Goal: Check status

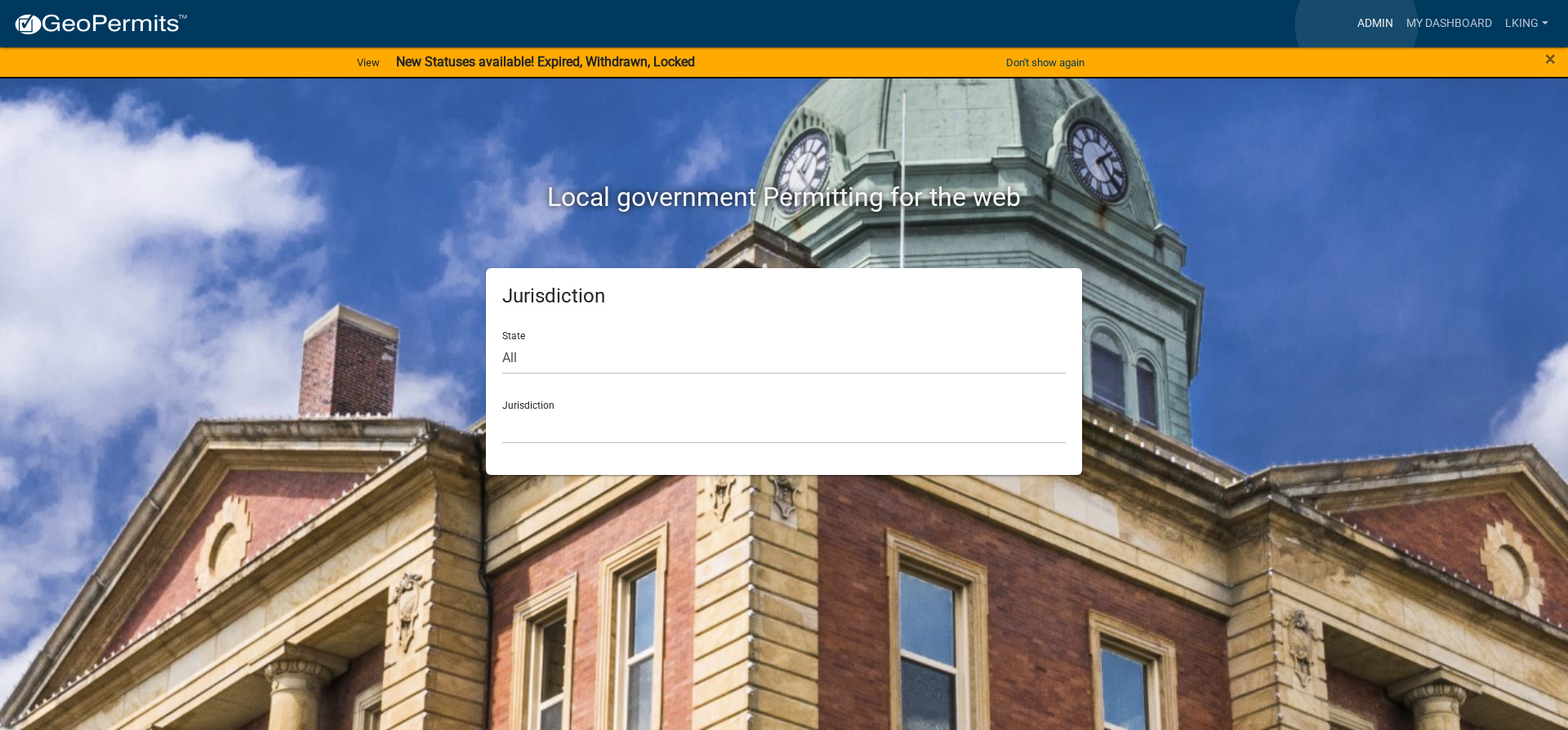
click at [1357, 24] on link "Admin" at bounding box center [1376, 23] width 49 height 31
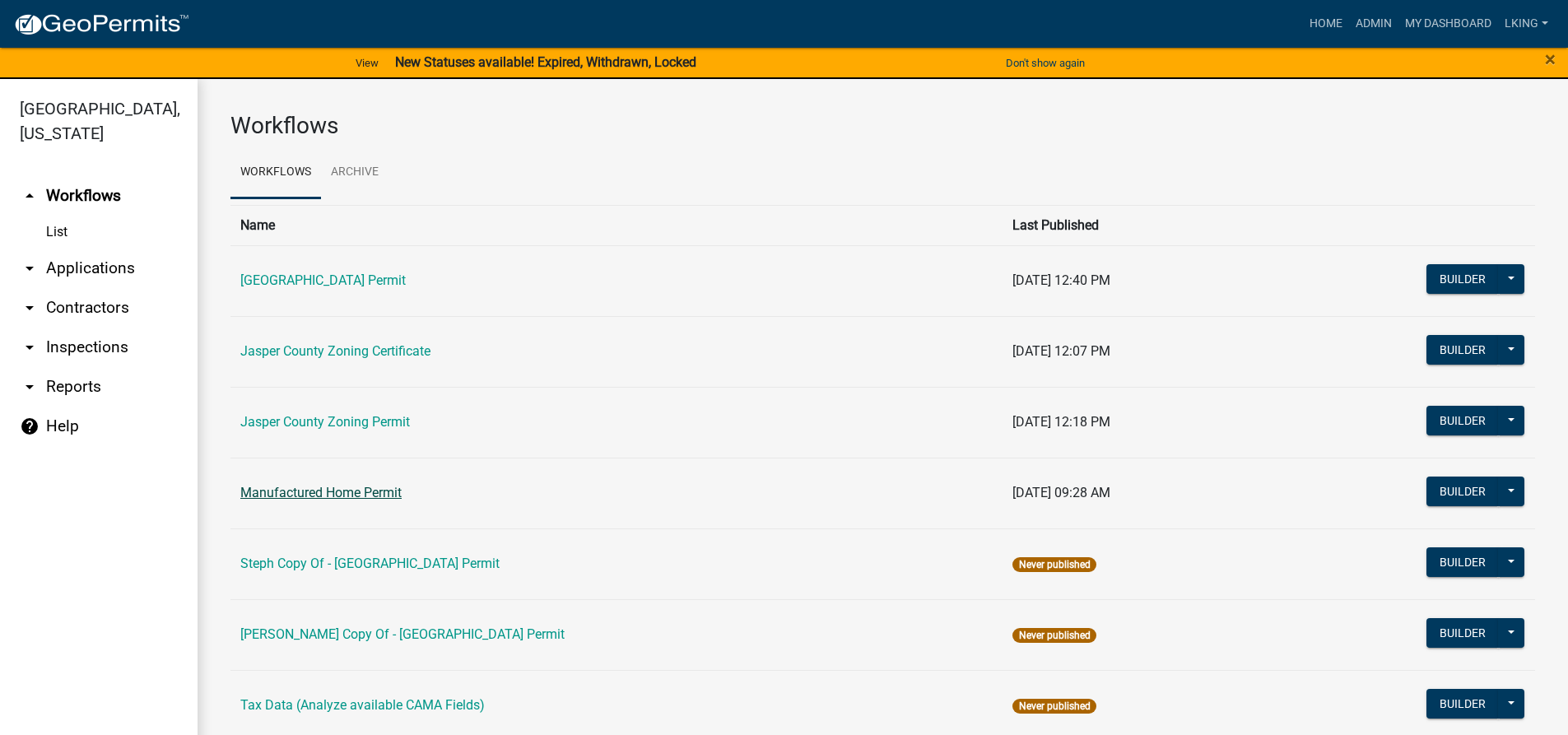
click at [358, 490] on link "Manufactured Home Permit" at bounding box center [320, 492] width 161 height 15
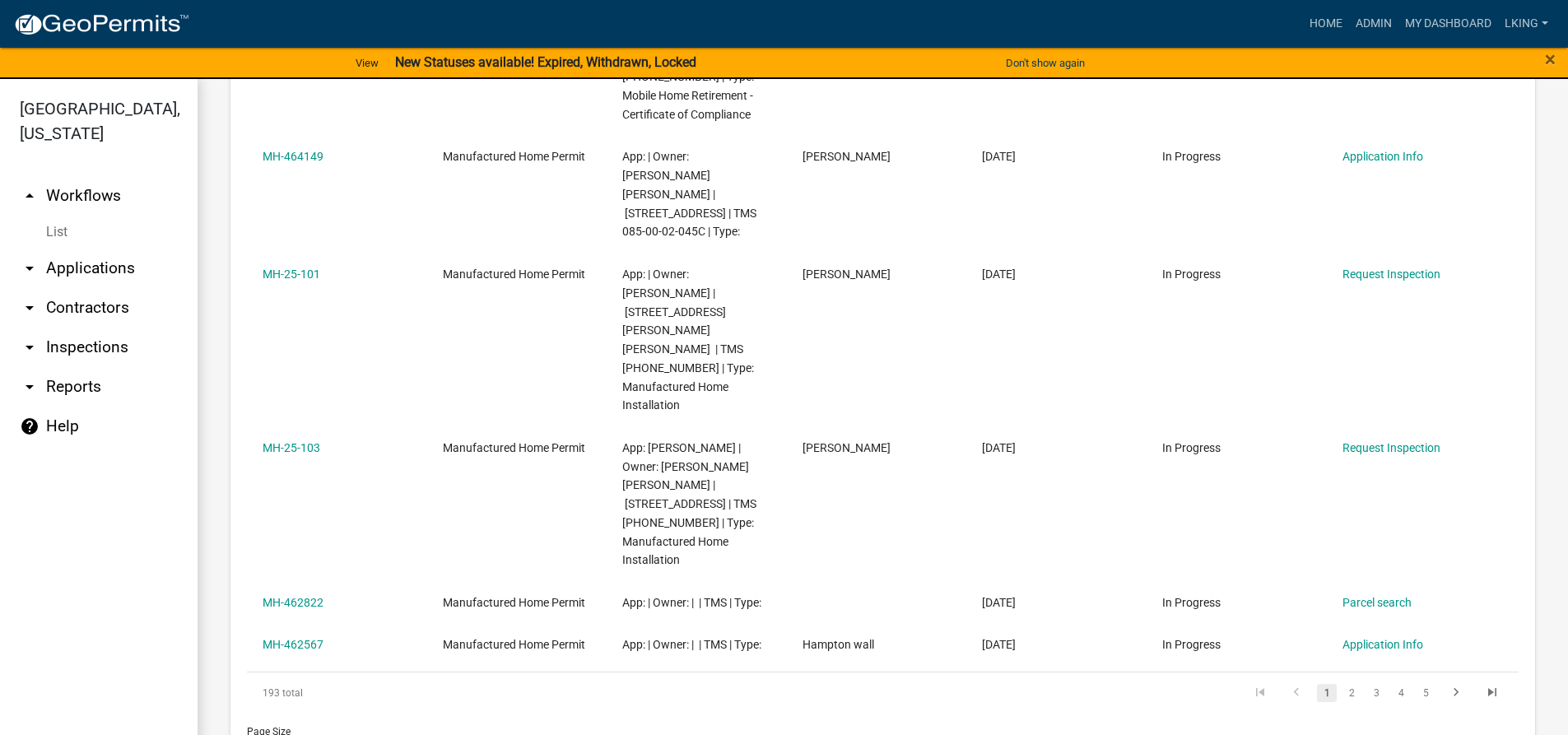
scroll to position [1180, 0]
click at [1342, 681] on link "2" at bounding box center [1352, 690] width 20 height 18
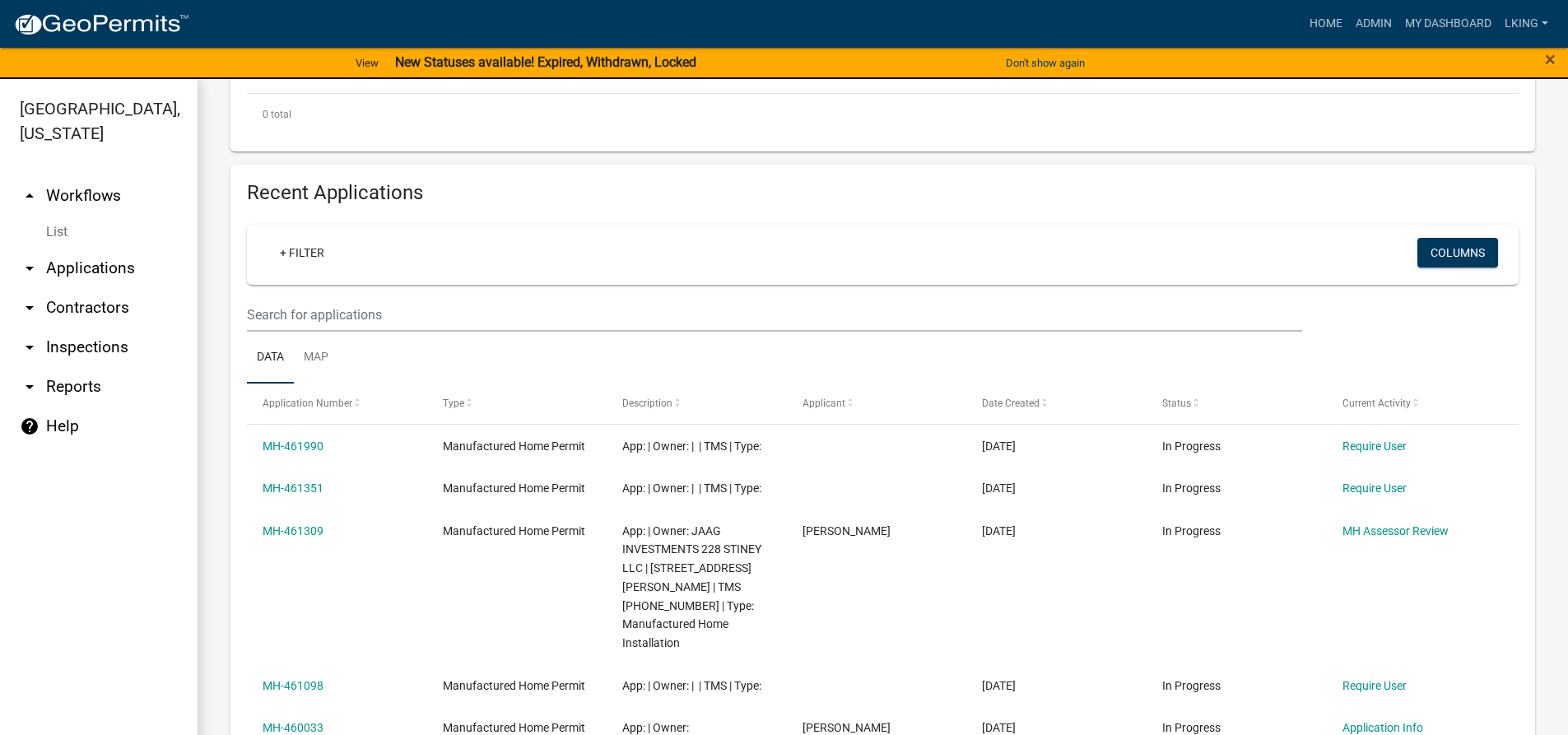
scroll to position [312, 0]
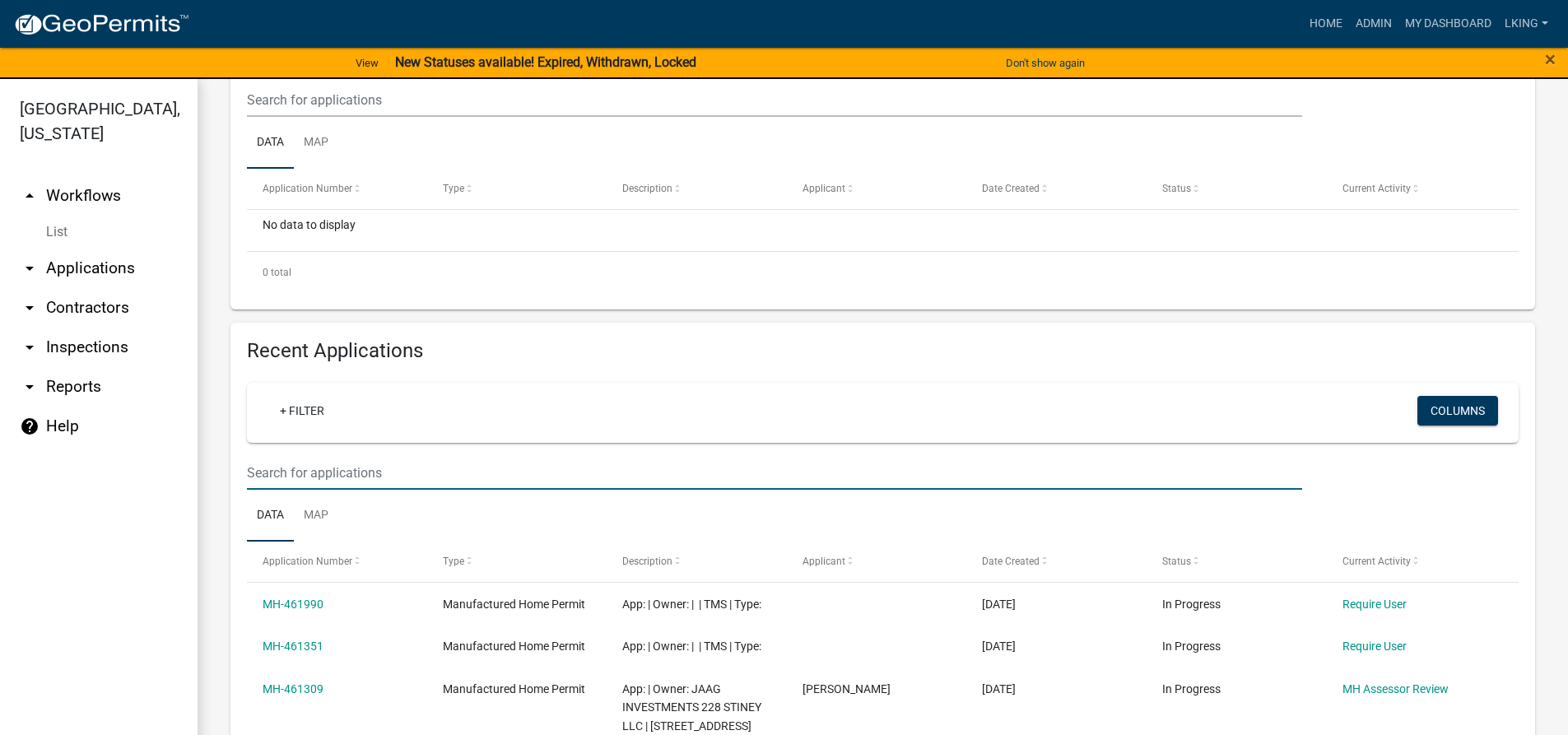
click at [377, 482] on input "text" at bounding box center [774, 472] width 1055 height 33
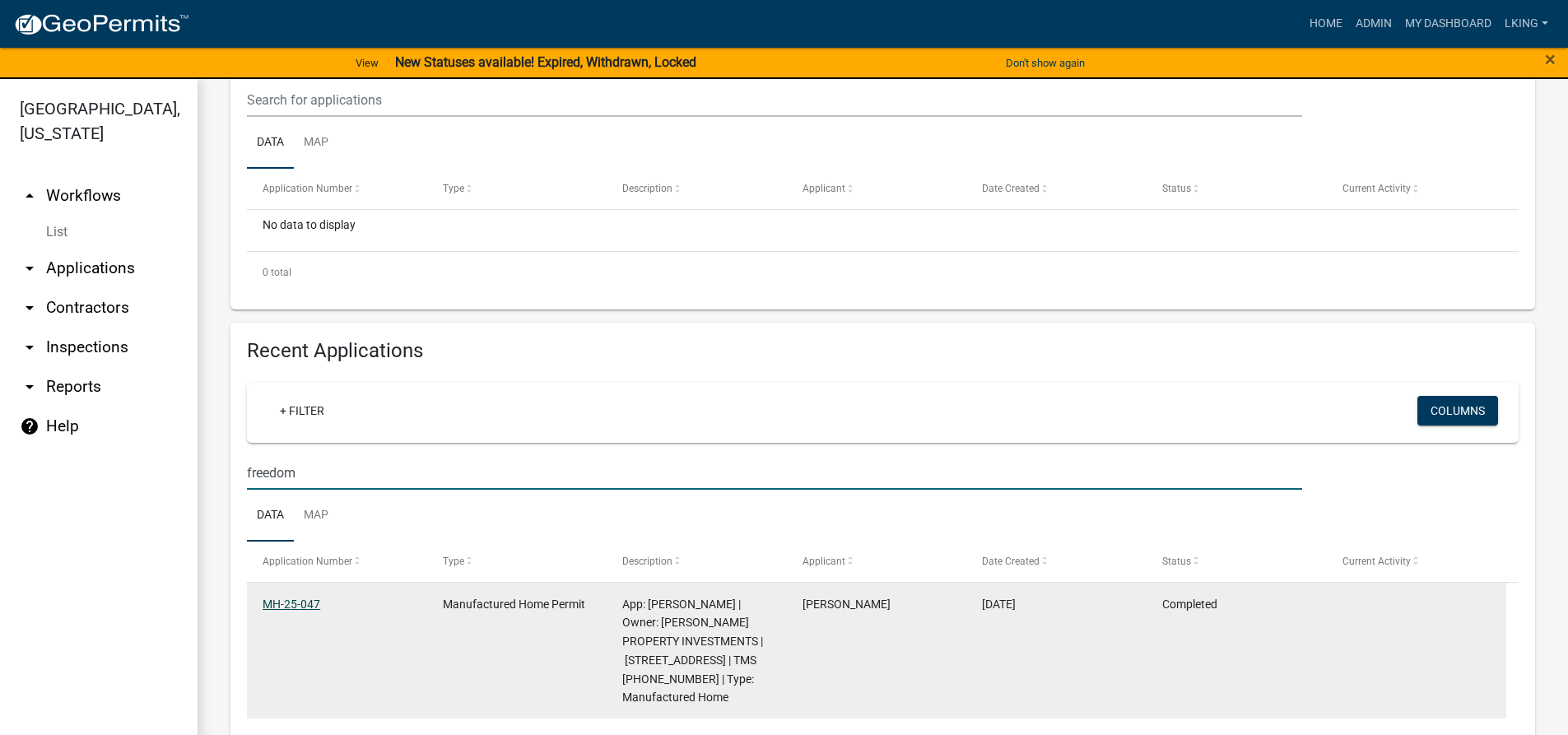
type input "freedom"
click at [283, 603] on link "MH-25-047" at bounding box center [292, 604] width 58 height 14
